Goal: Check status

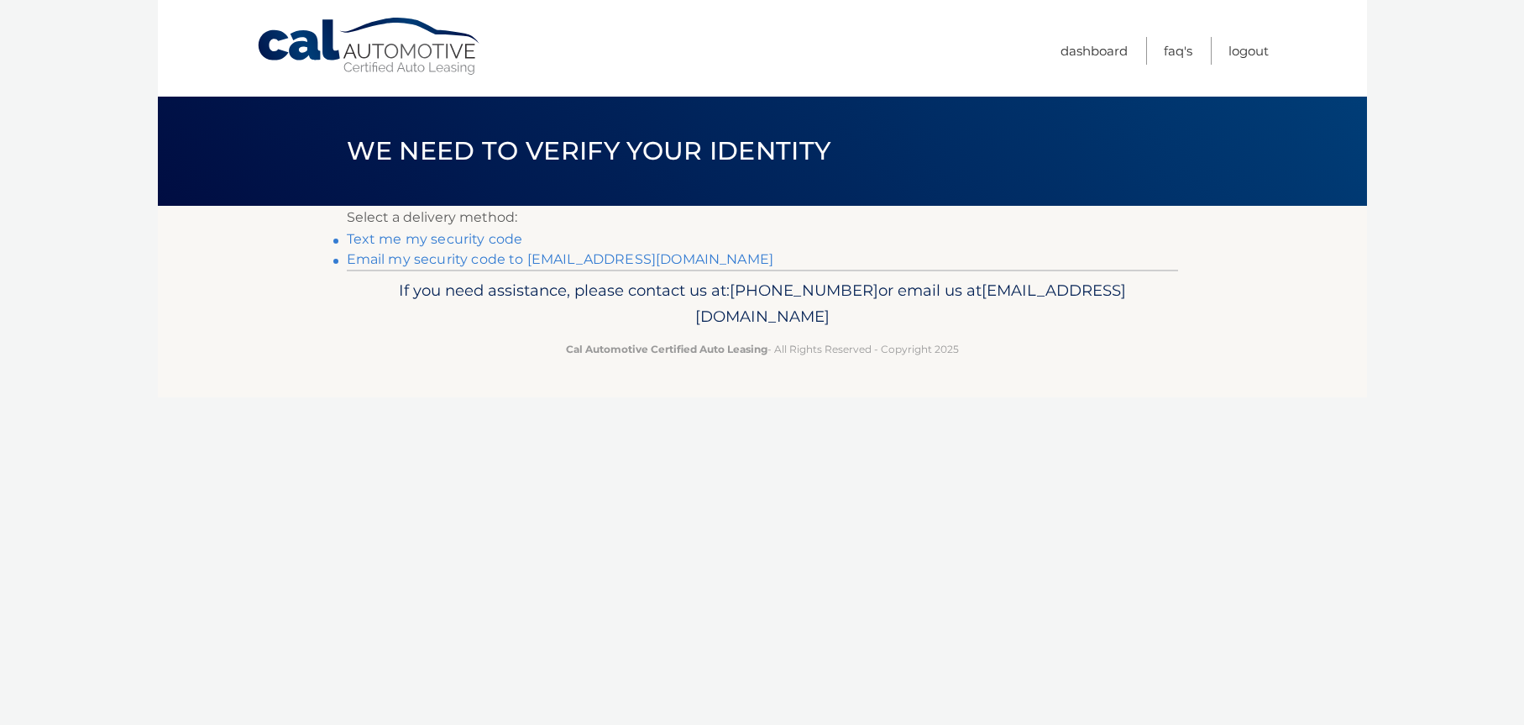
click at [464, 267] on li "Email my security code to [EMAIL_ADDRESS][DOMAIN_NAME]" at bounding box center [763, 259] width 832 height 20
click at [454, 254] on link "**********" at bounding box center [561, 259] width 428 height 16
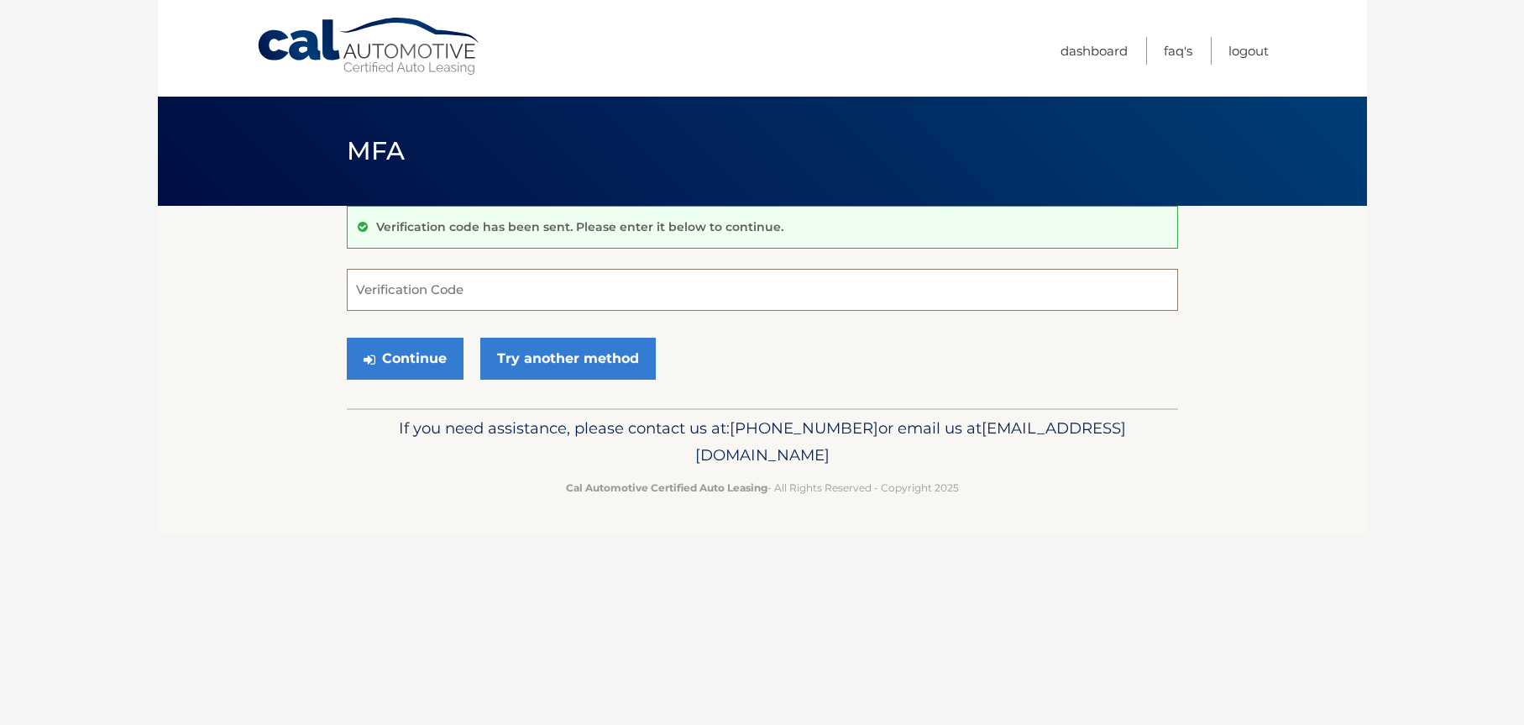
click at [393, 296] on input "Verification Code" at bounding box center [763, 290] width 832 height 42
type input "584125"
click at [347, 338] on button "Continue" at bounding box center [405, 359] width 117 height 42
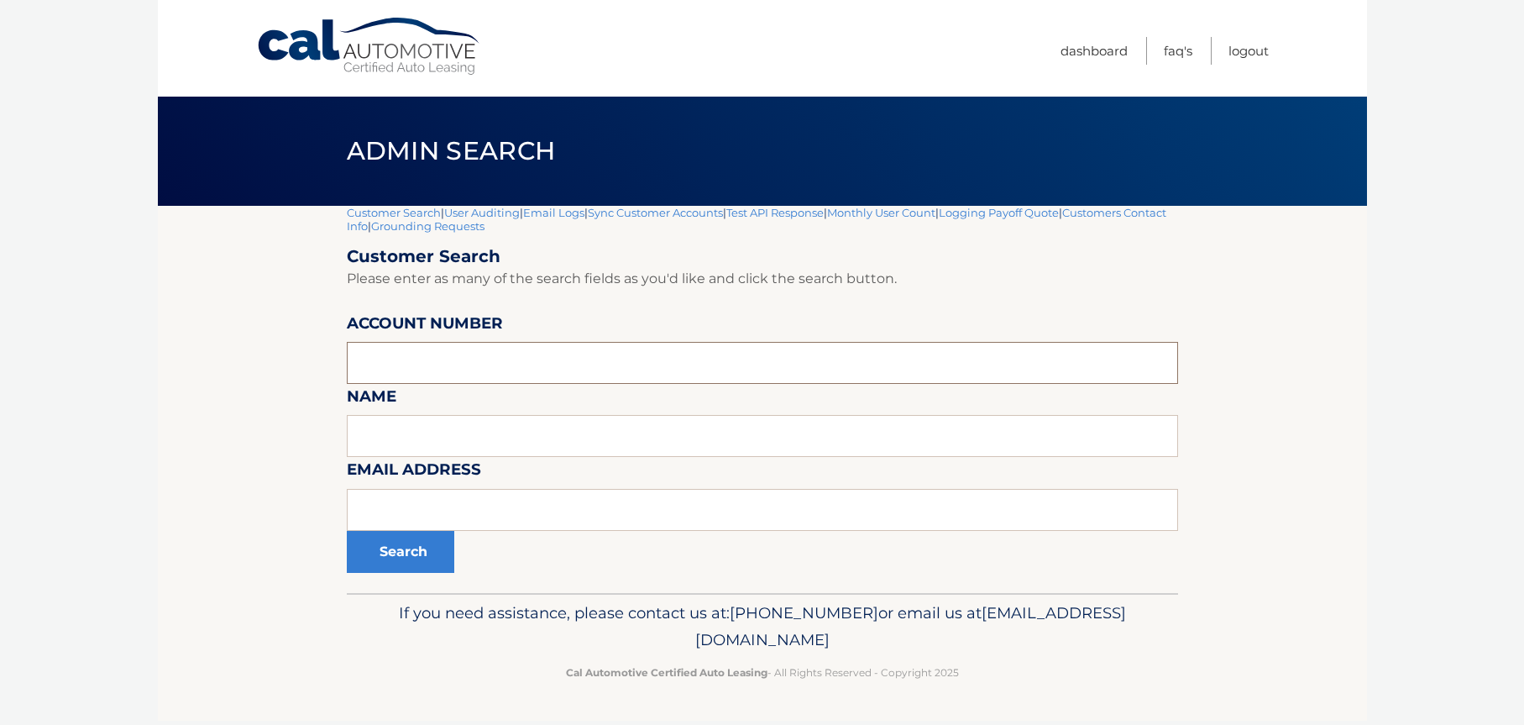
click at [401, 345] on input "text" at bounding box center [763, 363] width 832 height 42
paste input "44455775824"
type input "44455775824"
click at [347, 531] on button "Search" at bounding box center [401, 552] width 108 height 42
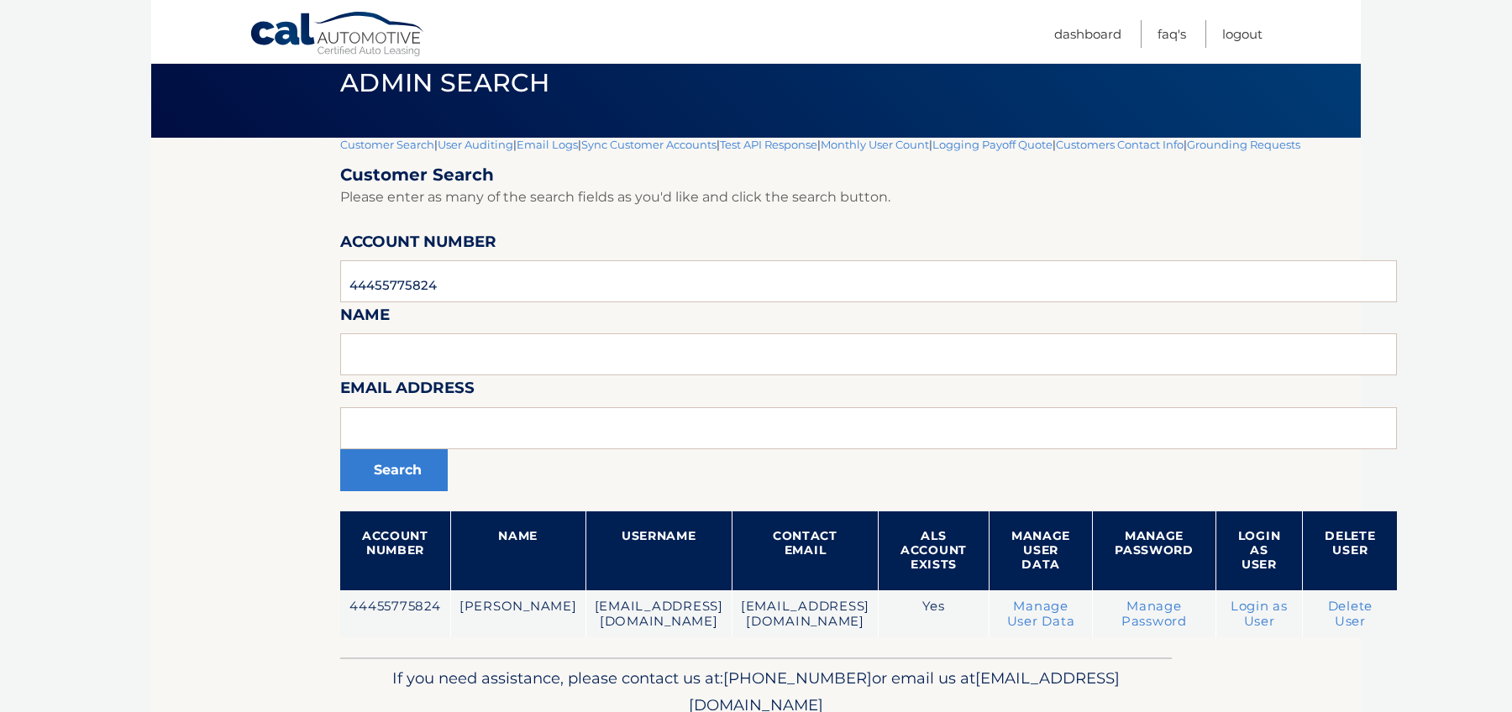
scroll to position [141, 0]
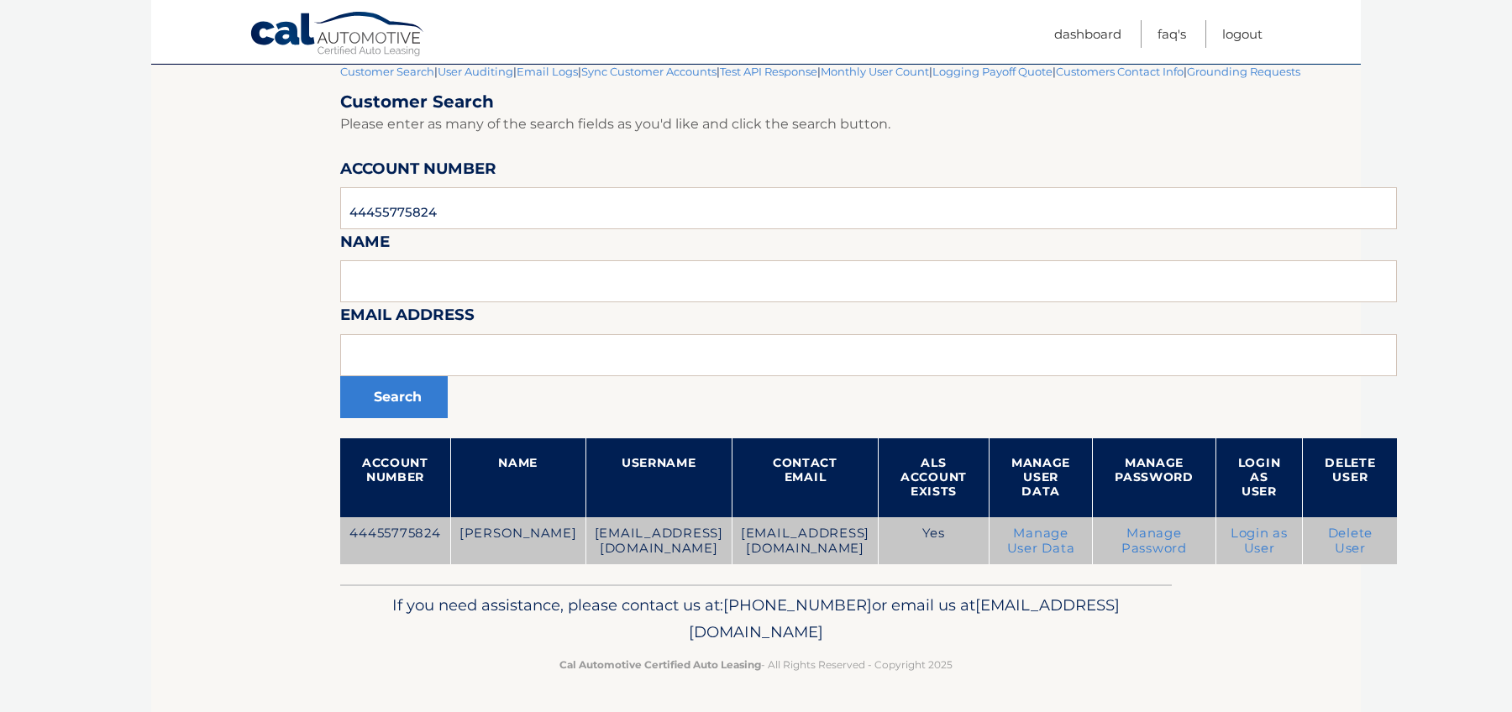
click at [1288, 538] on link "Login as User" at bounding box center [1258, 541] width 57 height 30
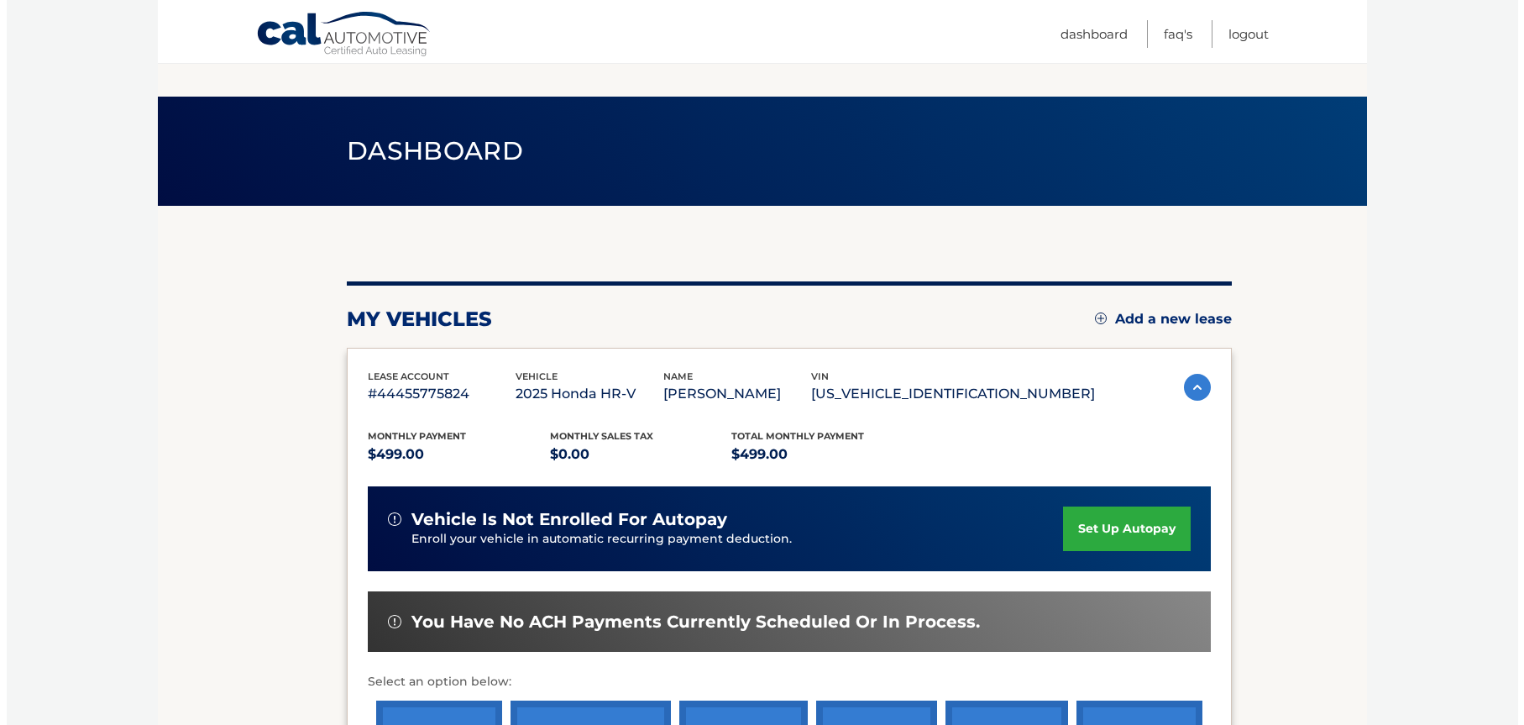
scroll to position [202, 0]
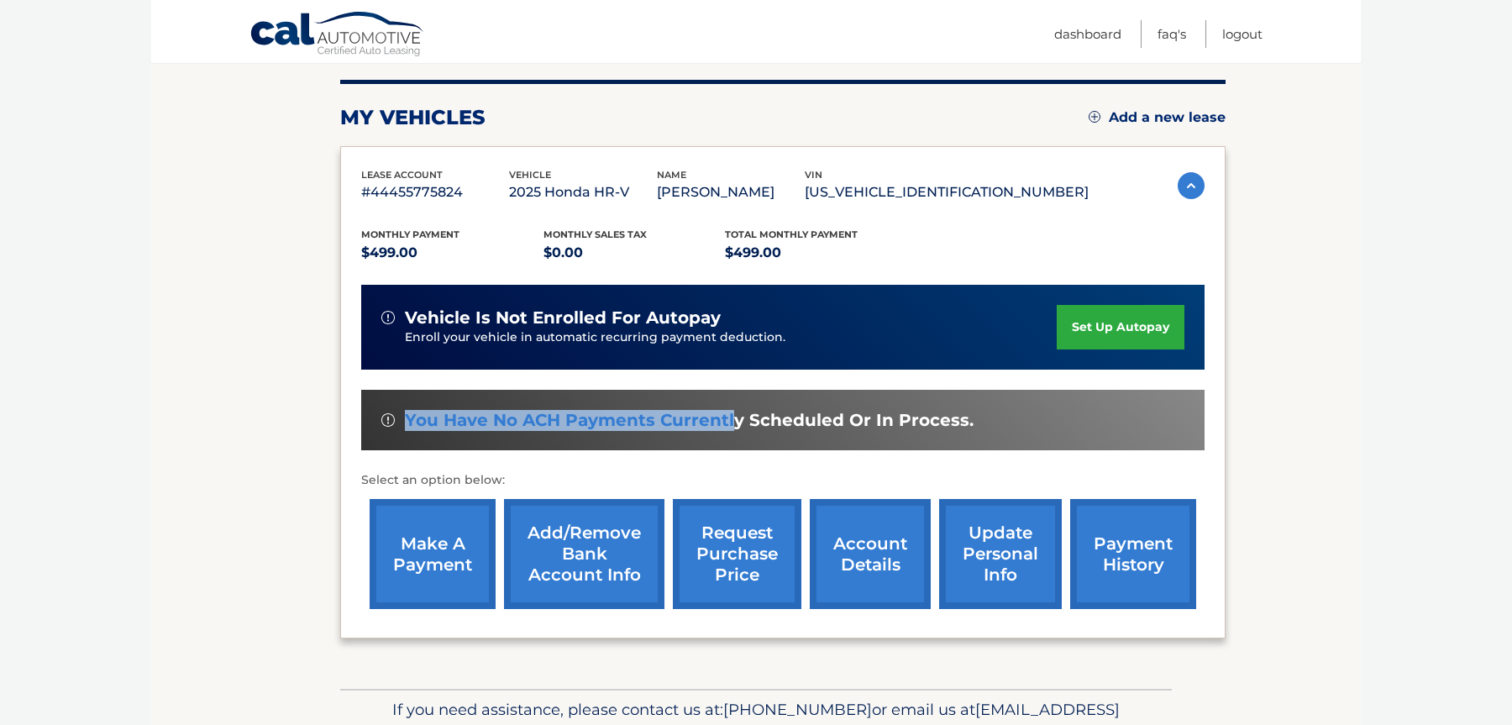
drag, startPoint x: 611, startPoint y: 401, endPoint x: 731, endPoint y: 424, distance: 121.4
click at [731, 424] on div "You have no ACH payments currently scheduled or in process." at bounding box center [782, 420] width 843 height 61
click at [731, 424] on span "You have no ACH payments currently scheduled or in process." at bounding box center [689, 420] width 569 height 21
click at [755, 562] on link "request purchase price" at bounding box center [737, 554] width 129 height 110
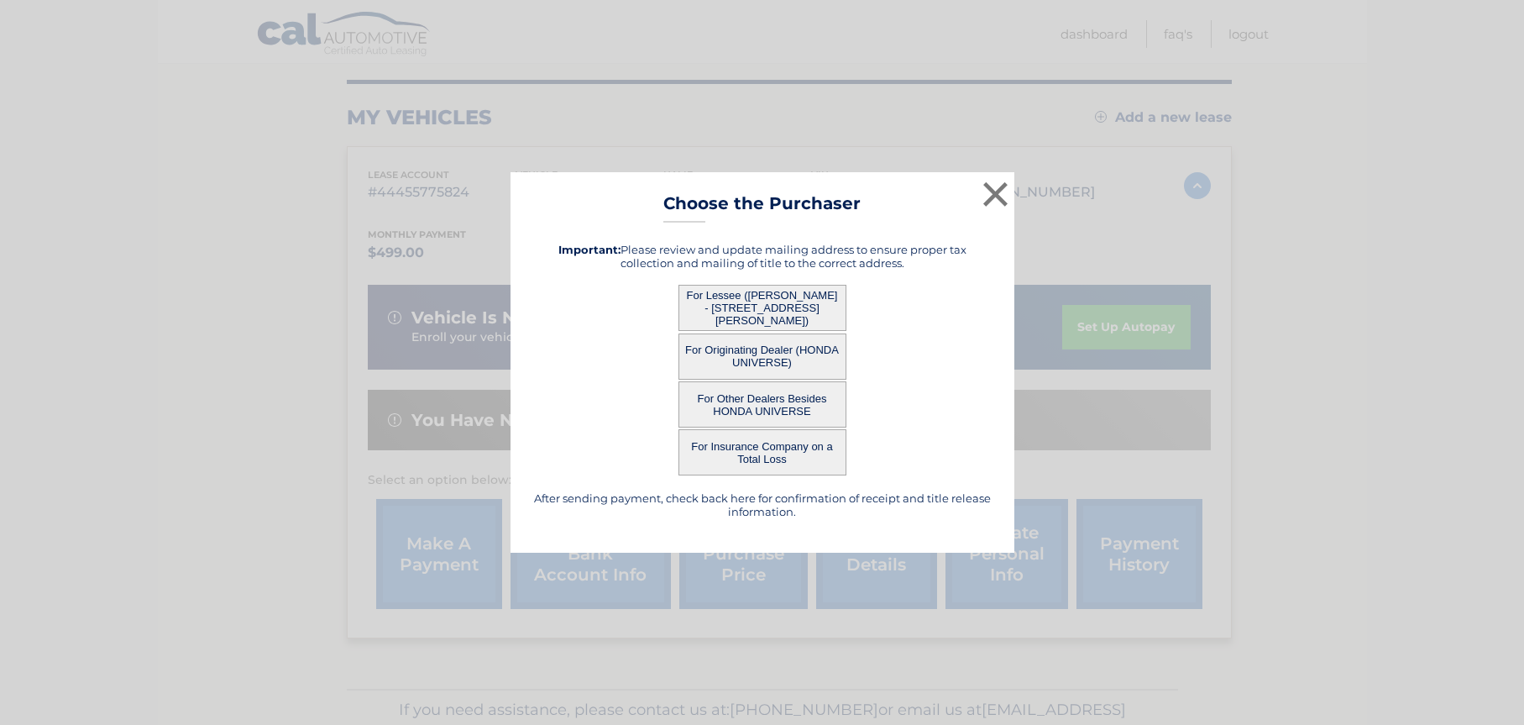
click at [753, 455] on button "For Insurance Company on a Total Loss" at bounding box center [763, 452] width 168 height 46
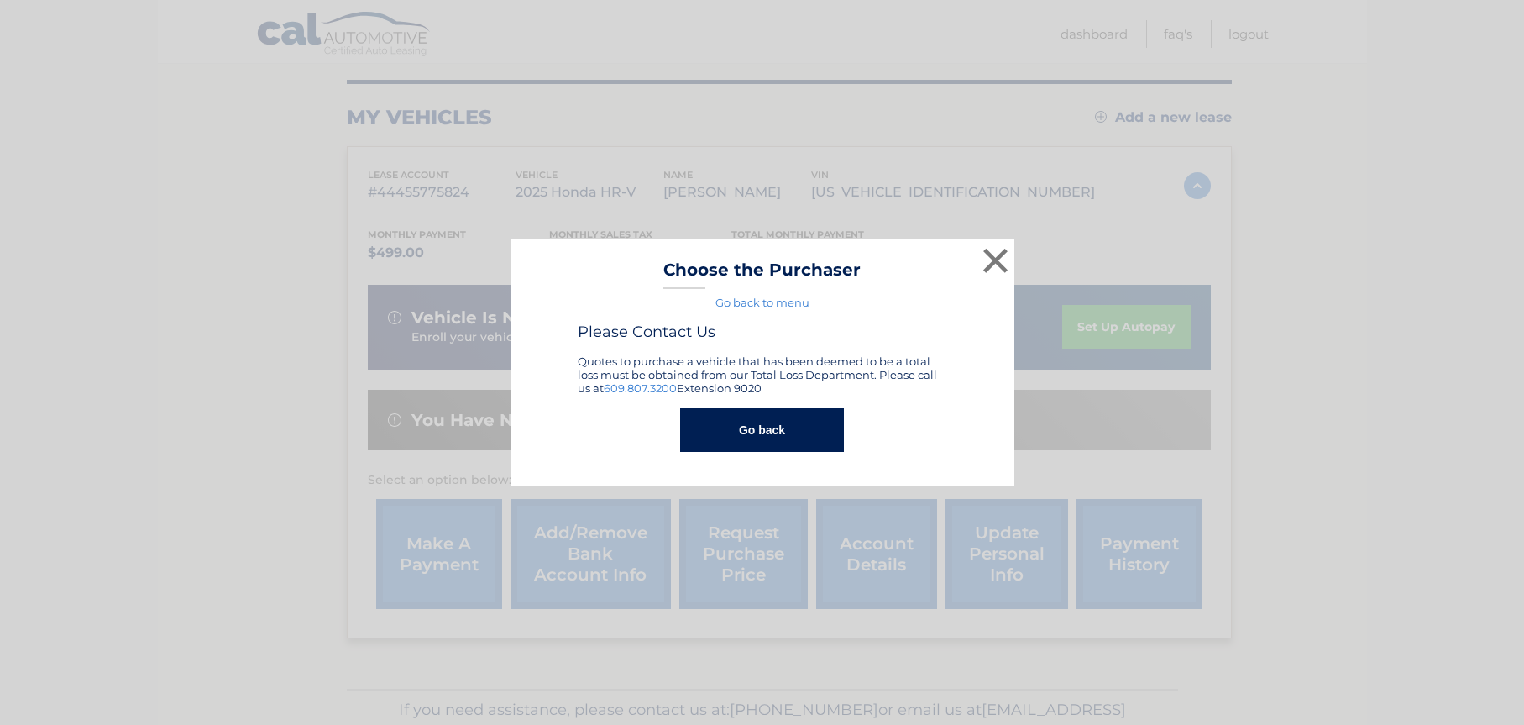
click at [772, 298] on link "Go back to menu" at bounding box center [763, 302] width 94 height 13
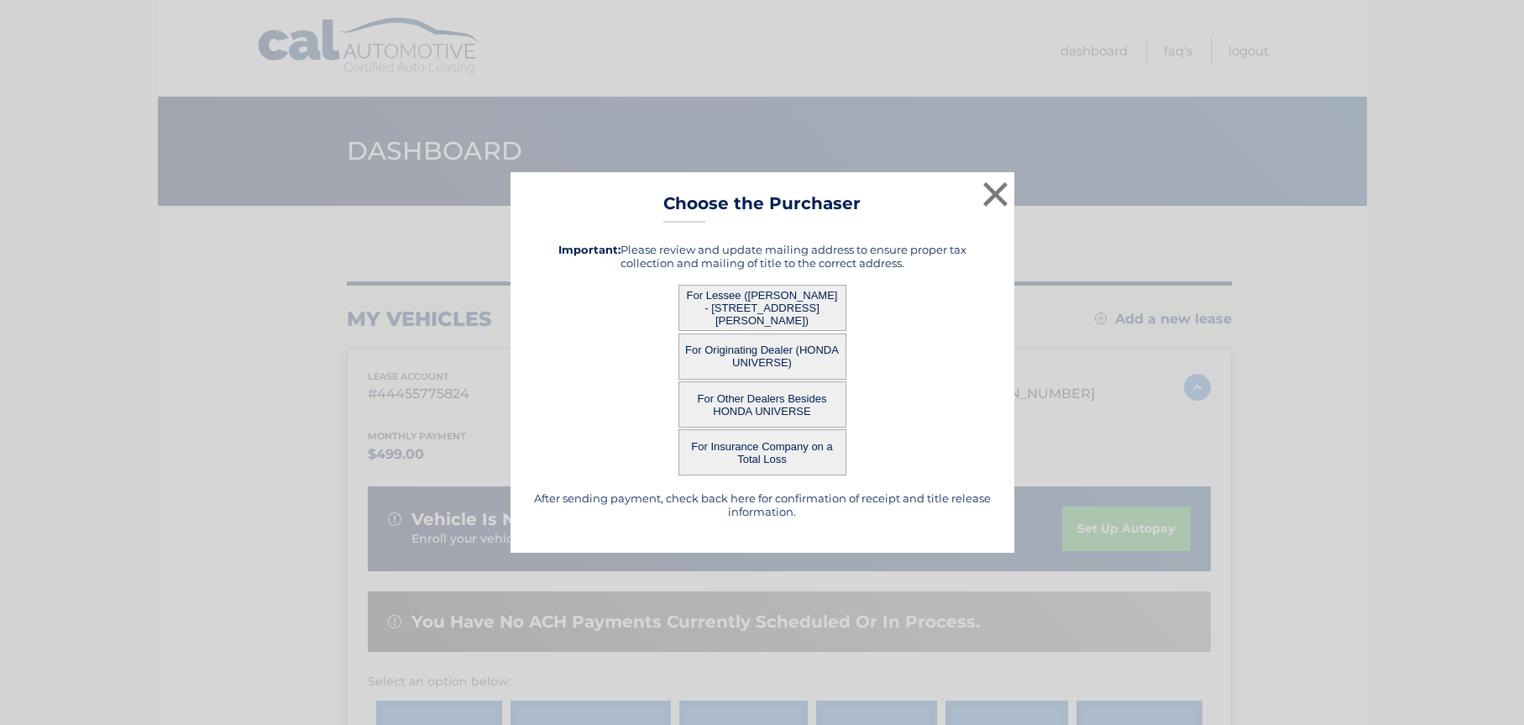
click at [758, 303] on button "For Lessee ([PERSON_NAME] - [STREET_ADDRESS][PERSON_NAME])" at bounding box center [763, 308] width 168 height 46
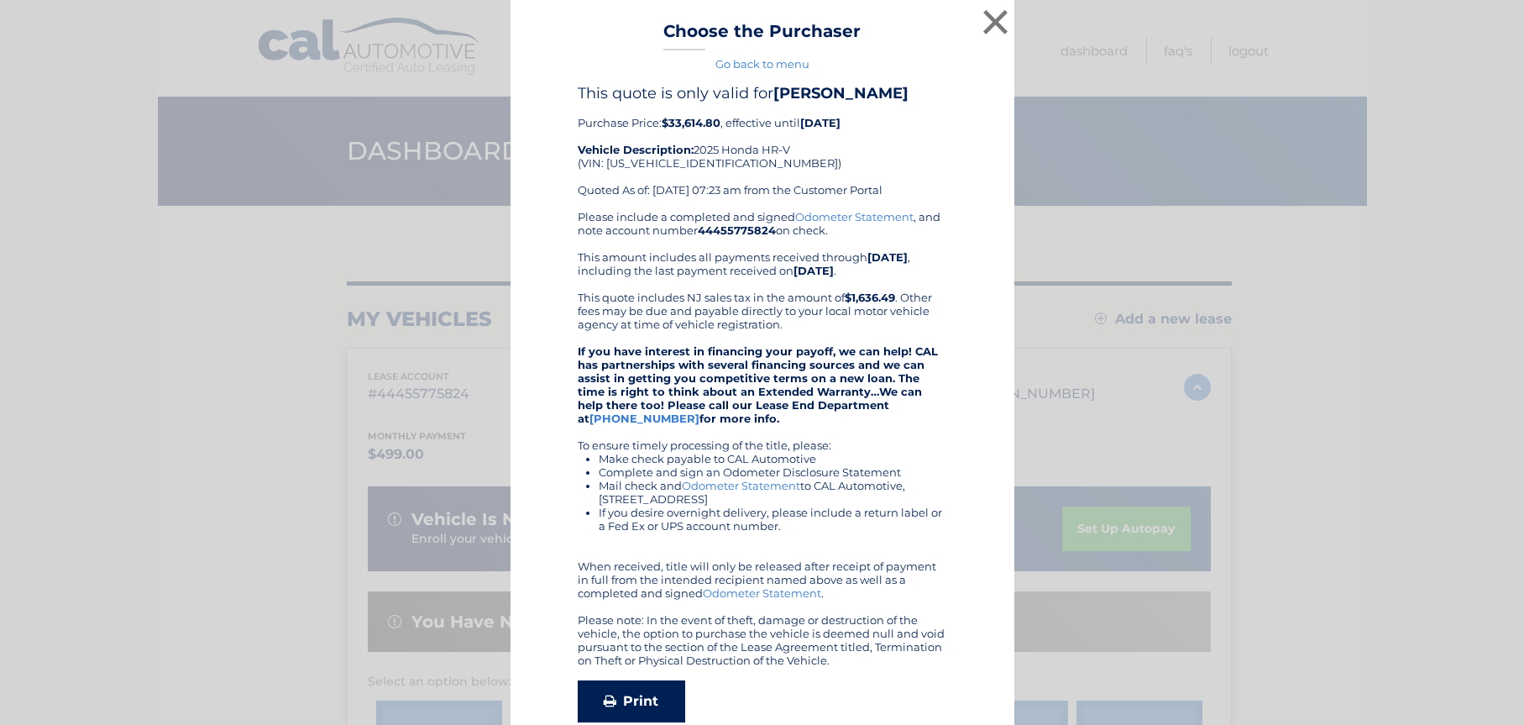
click at [639, 700] on link "Print" at bounding box center [632, 701] width 108 height 42
